Goal: Task Accomplishment & Management: Use online tool/utility

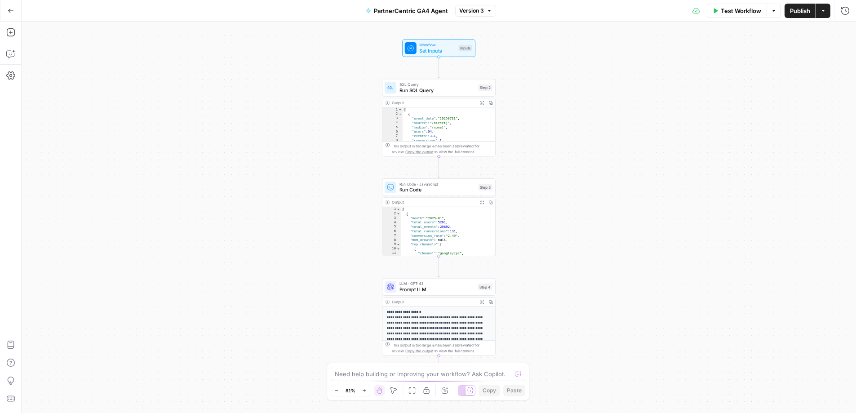
click at [267, 112] on div "Workflow Set Inputs Inputs SQL Query Run SQL Query Step 2 Output Expand Output …" at bounding box center [439, 218] width 835 height 392
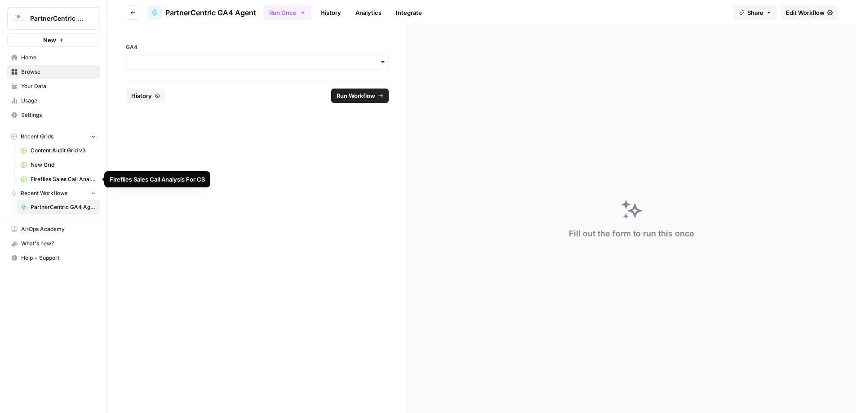
click at [59, 208] on span "PartnerCentric GA4 Agent" at bounding box center [64, 207] width 66 height 8
click at [213, 58] on input "GA4" at bounding box center [257, 62] width 251 height 9
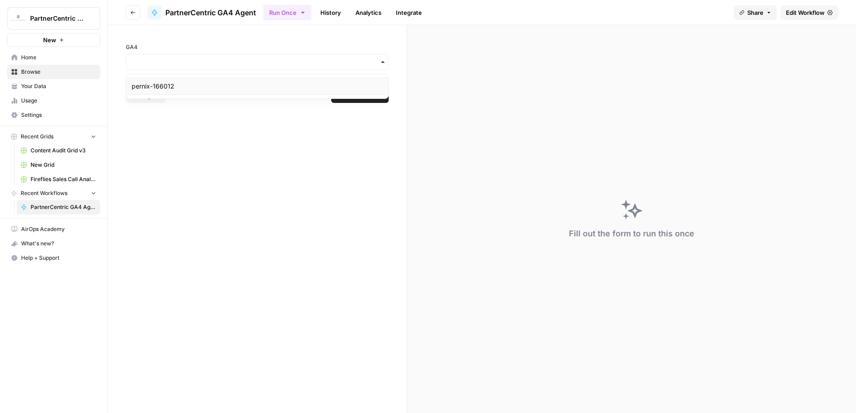
click at [191, 85] on div "pernix-166012" at bounding box center [257, 86] width 262 height 17
click at [355, 95] on span "Run Workflow" at bounding box center [356, 95] width 39 height 9
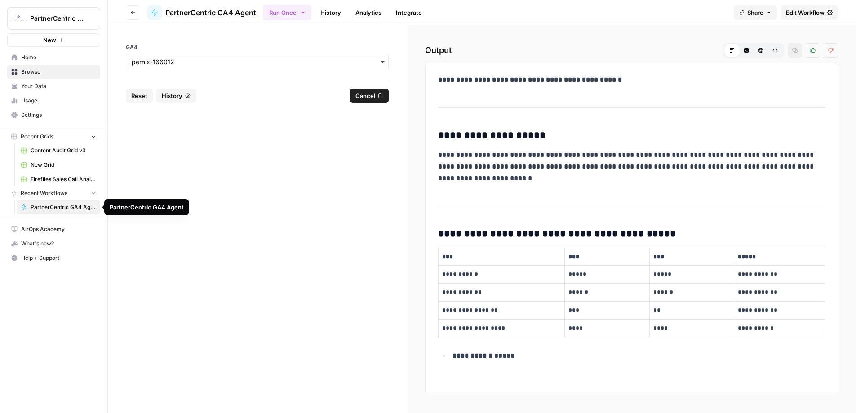
click at [52, 210] on span "PartnerCentric GA4 Agent" at bounding box center [64, 207] width 66 height 8
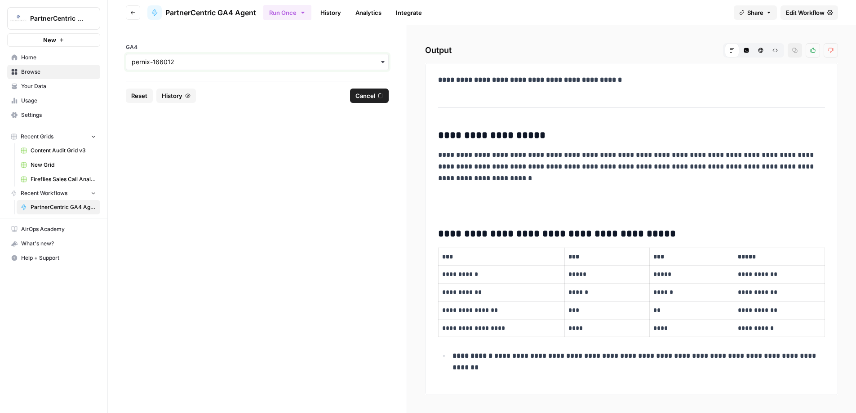
click at [160, 62] on input "GA4" at bounding box center [257, 62] width 251 height 9
click at [170, 86] on div "pernix-166012" at bounding box center [257, 86] width 262 height 17
click at [233, 118] on form "GA4 Reset History Cancel" at bounding box center [257, 219] width 299 height 388
click at [179, 62] on input "GA4" at bounding box center [257, 62] width 251 height 9
click at [167, 90] on div "pernix-166012" at bounding box center [257, 86] width 262 height 17
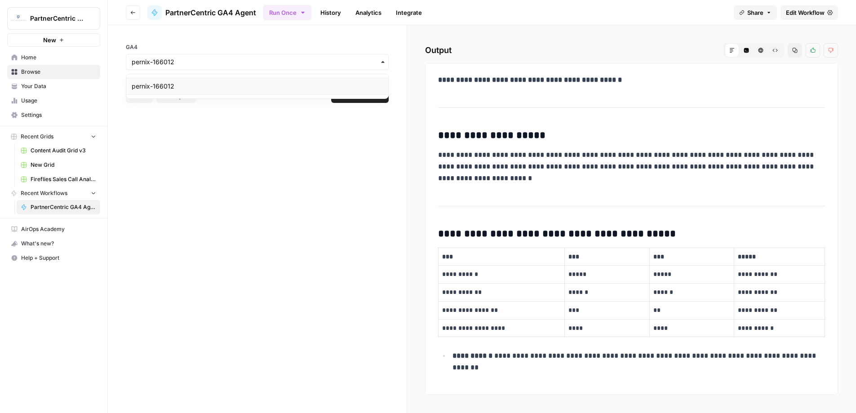
click at [165, 87] on div "pernix-166012" at bounding box center [257, 86] width 262 height 17
click at [245, 178] on form "GA4 Reset History Run Workflow" at bounding box center [257, 219] width 299 height 388
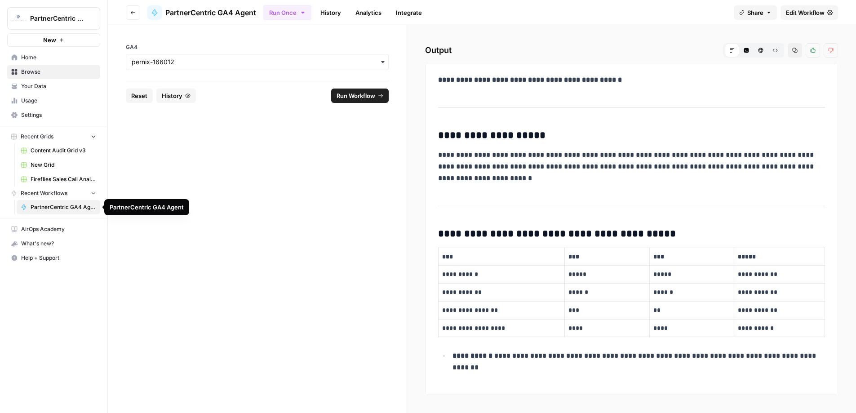
click at [50, 204] on span "PartnerCentric GA4 Agent" at bounding box center [64, 207] width 66 height 8
click at [178, 98] on span "History" at bounding box center [172, 95] width 21 height 9
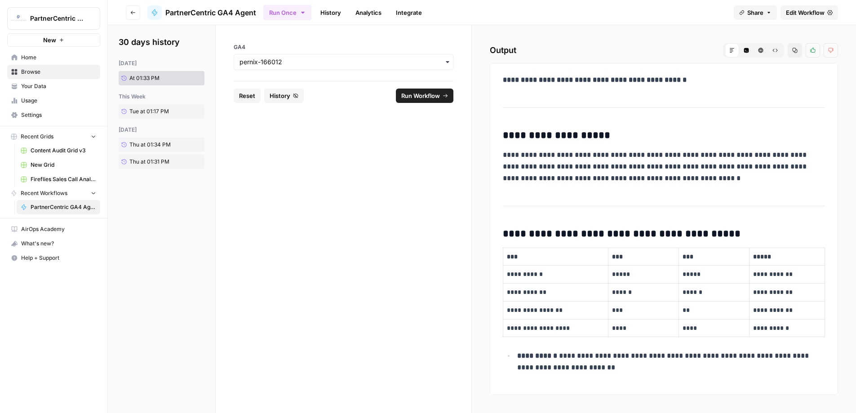
click at [281, 168] on form "GA4 Reset History Run Workflow" at bounding box center [344, 219] width 256 height 388
click at [245, 151] on form "GA4 Reset History Run Workflow" at bounding box center [344, 219] width 256 height 388
click at [49, 206] on span "PartnerCentric GA4 Agent" at bounding box center [64, 207] width 66 height 8
click at [132, 17] on div "PartnerCentric Sales Tools" at bounding box center [147, 18] width 75 height 9
click at [131, 7] on button "Go back" at bounding box center [133, 12] width 14 height 14
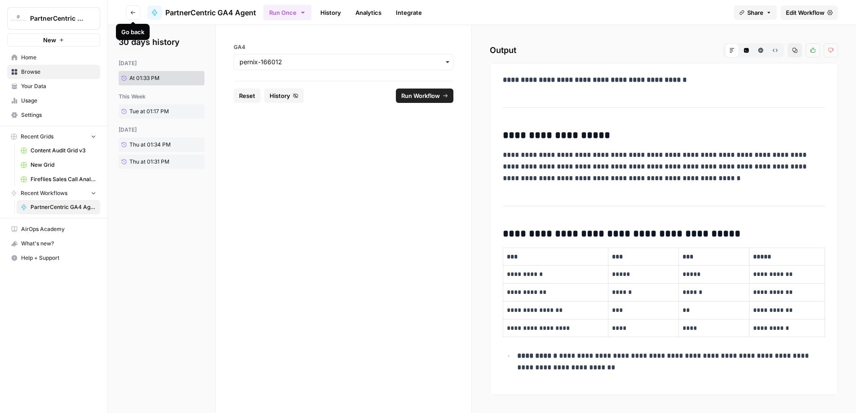
click at [134, 13] on icon "button" at bounding box center [132, 12] width 5 height 5
click at [753, 13] on span "Share" at bounding box center [756, 12] width 16 height 9
click at [652, 17] on div "Run Once History Analytics Integrate" at bounding box center [494, 13] width 463 height 18
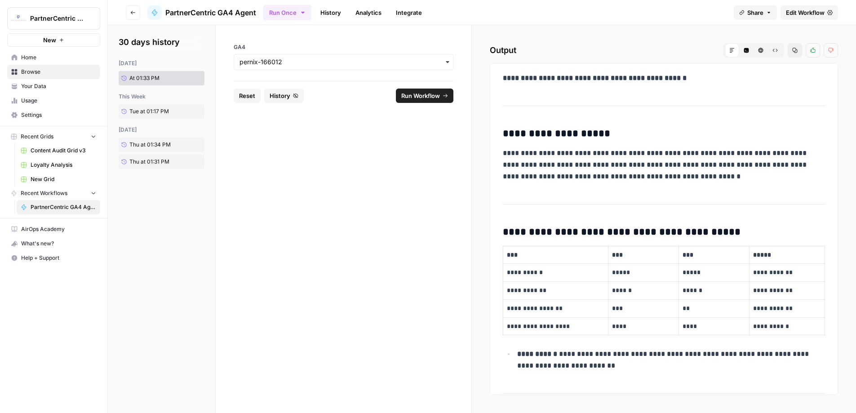
click at [44, 97] on span "Usage" at bounding box center [58, 101] width 75 height 8
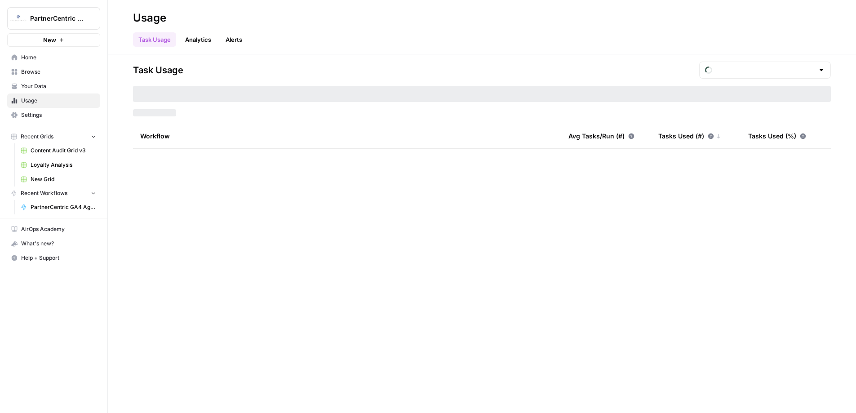
type input "August Included Tasks"
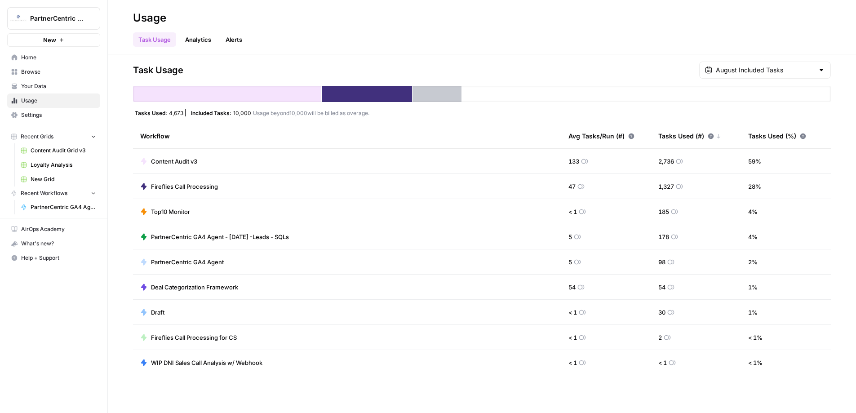
click at [214, 234] on span "PartnerCentric GA4 Agent - [DATE] -Leads - SQLs" at bounding box center [220, 236] width 138 height 9
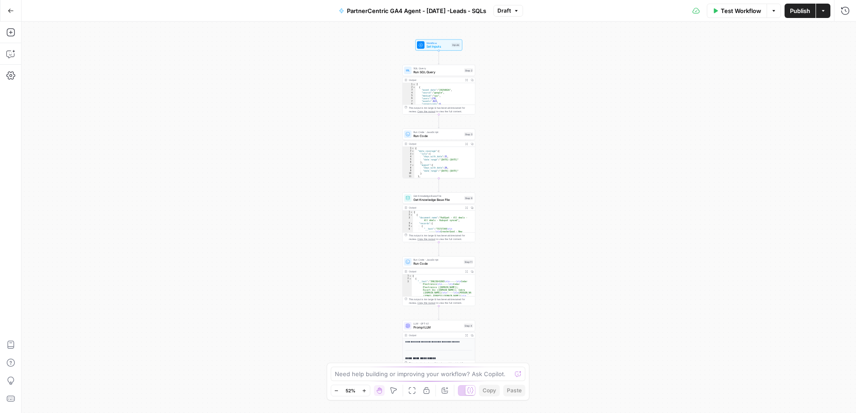
click at [614, 152] on div "Workflow Set Inputs Inputs SQL Query Run SQL Query Step 2 Output Expand Output …" at bounding box center [439, 218] width 835 height 392
drag, startPoint x: 551, startPoint y: 151, endPoint x: 561, endPoint y: 162, distance: 14.6
click at [561, 162] on div "Workflow Set Inputs Inputs SQL Query Run SQL Query Step 2 Output Expand Output …" at bounding box center [439, 218] width 835 height 392
drag, startPoint x: 560, startPoint y: 160, endPoint x: 546, endPoint y: 149, distance: 17.9
click at [546, 149] on div "Workflow Set Inputs Inputs SQL Query Run SQL Query Step 2 Output Expand Output …" at bounding box center [439, 218] width 835 height 392
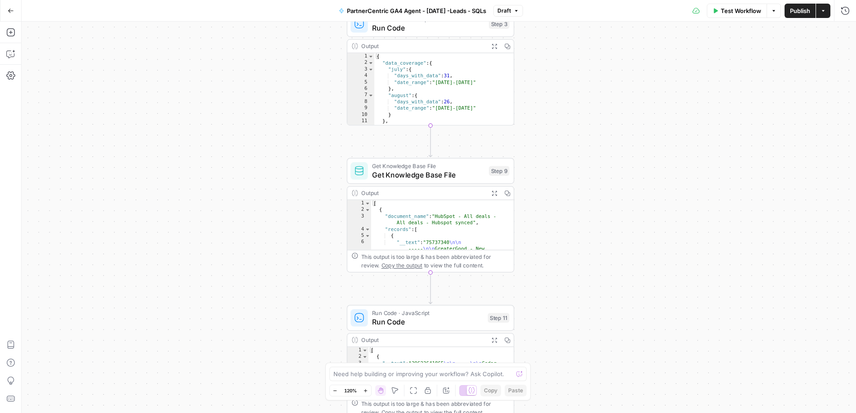
click at [739, 14] on span "Test Workflow" at bounding box center [741, 10] width 40 height 9
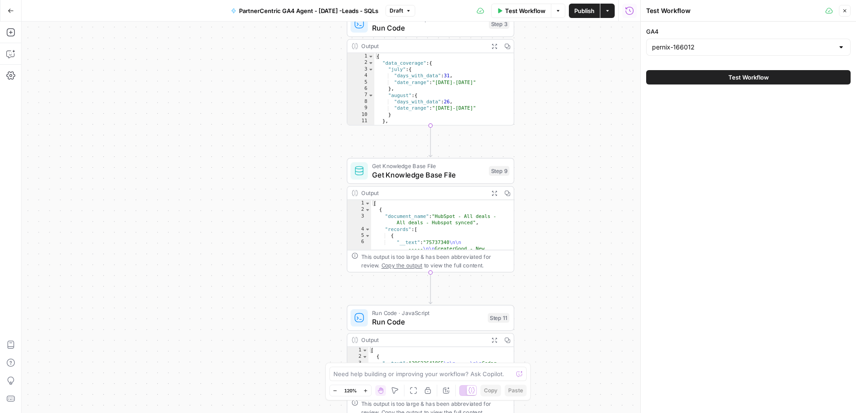
click at [744, 80] on span "Test Workflow" at bounding box center [749, 77] width 40 height 9
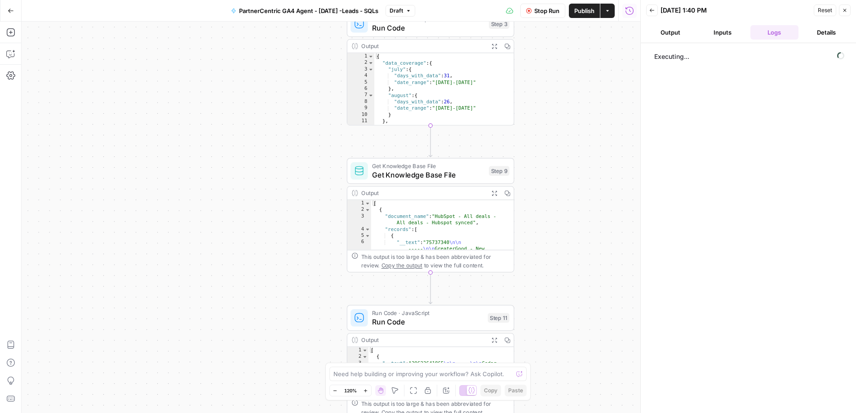
click at [677, 31] on button "Output" at bounding box center [670, 32] width 49 height 14
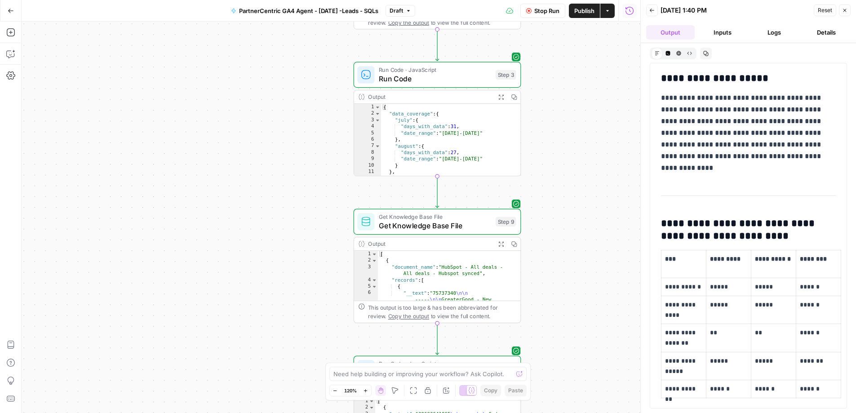
drag, startPoint x: 529, startPoint y: 115, endPoint x: 532, endPoint y: 193, distance: 78.3
click at [528, 205] on div "Workflow Set Inputs Inputs SQL Query Run SQL Query Step 2 Output Expand Output …" at bounding box center [331, 218] width 619 height 392
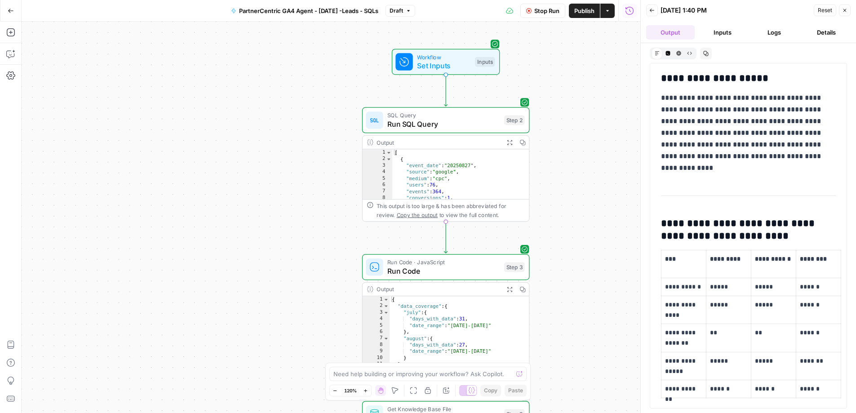
drag, startPoint x: 552, startPoint y: 80, endPoint x: 570, endPoint y: 107, distance: 33.0
click at [566, 219] on div "Workflow Set Inputs Inputs SQL Query Run SQL Query Step 2 Output Expand Output …" at bounding box center [331, 218] width 619 height 392
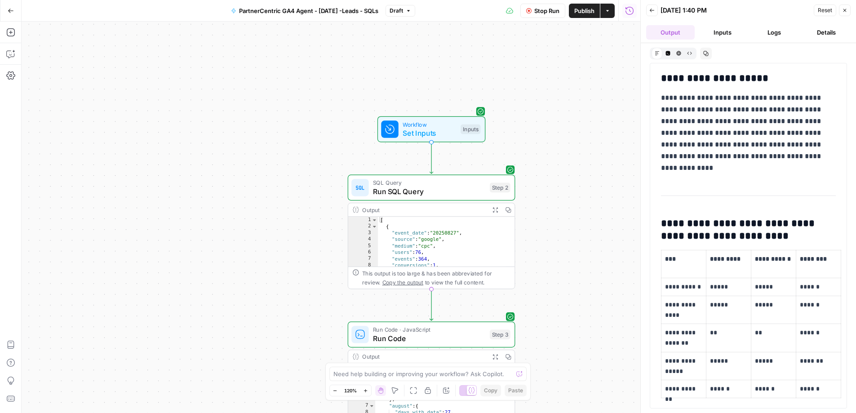
drag, startPoint x: 578, startPoint y: 117, endPoint x: 560, endPoint y: 152, distance: 39.6
click at [560, 152] on div "Workflow Set Inputs Inputs SQL Query Run SQL Query Step 2 Output Expand Output …" at bounding box center [331, 218] width 619 height 392
click at [478, 187] on span "Run SQL Query" at bounding box center [429, 191] width 112 height 11
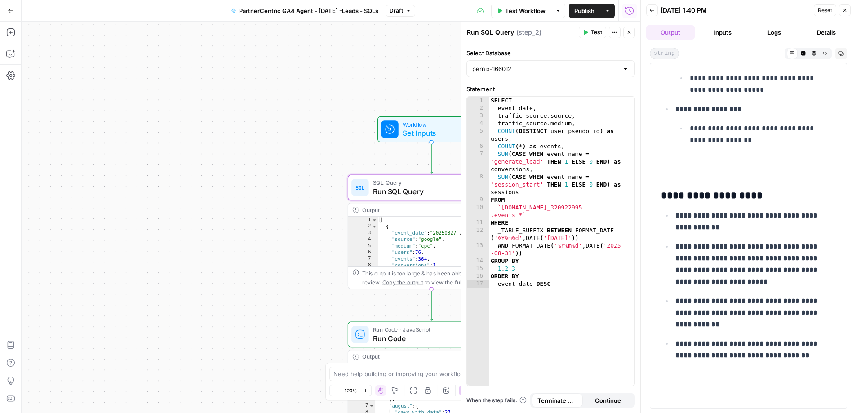
scroll to position [598, 0]
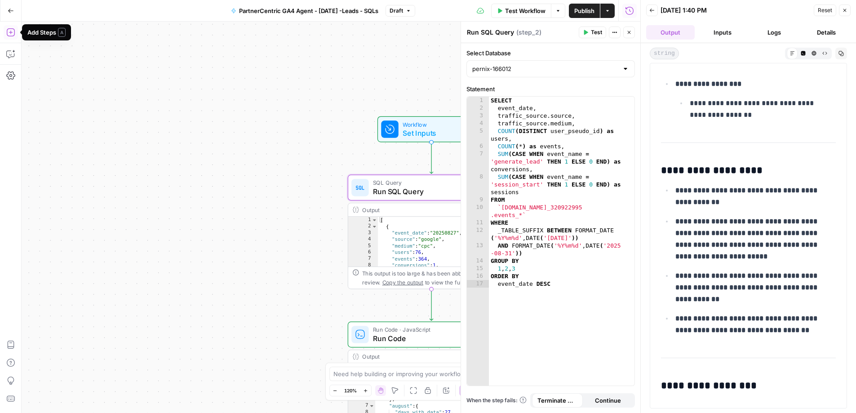
click at [14, 35] on icon "button" at bounding box center [10, 32] width 9 height 9
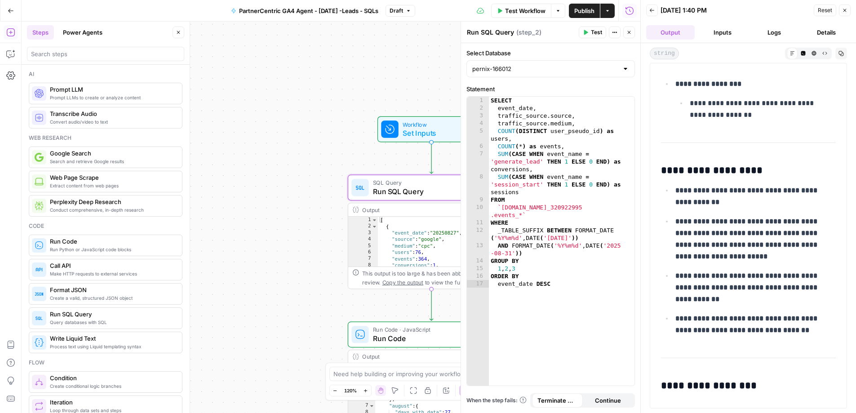
click at [11, 4] on button "Go Back" at bounding box center [11, 11] width 16 height 16
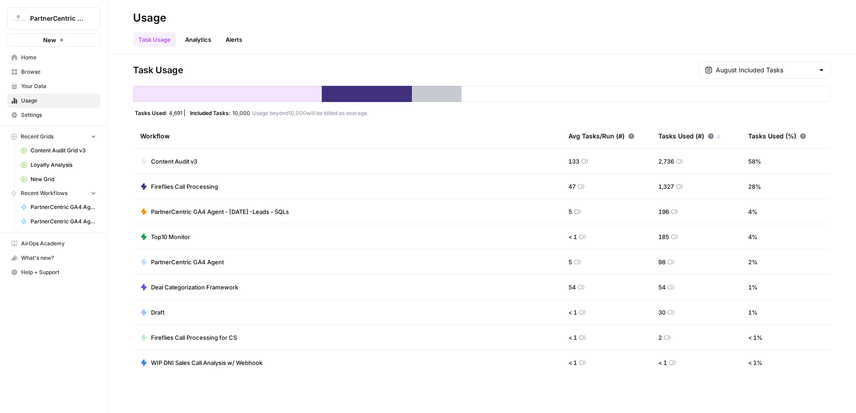
click at [23, 97] on span "Usage" at bounding box center [58, 101] width 75 height 8
